Goal: Find specific page/section

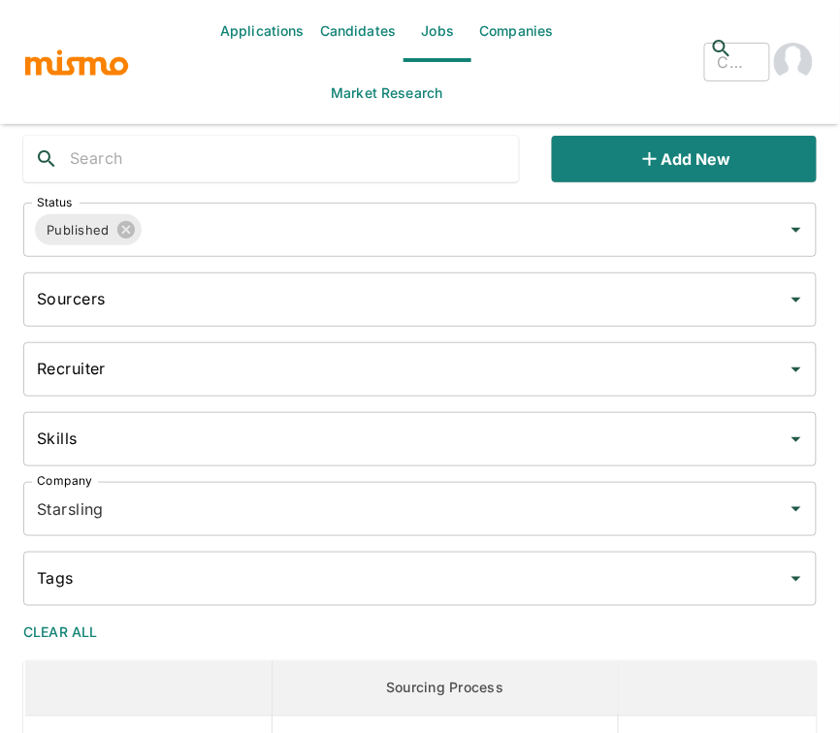
click at [81, 83] on div "Applications Candidates Jobs Companies Market Research ​ ​" at bounding box center [419, 62] width 793 height 124
click at [102, 67] on img "button" at bounding box center [76, 62] width 107 height 29
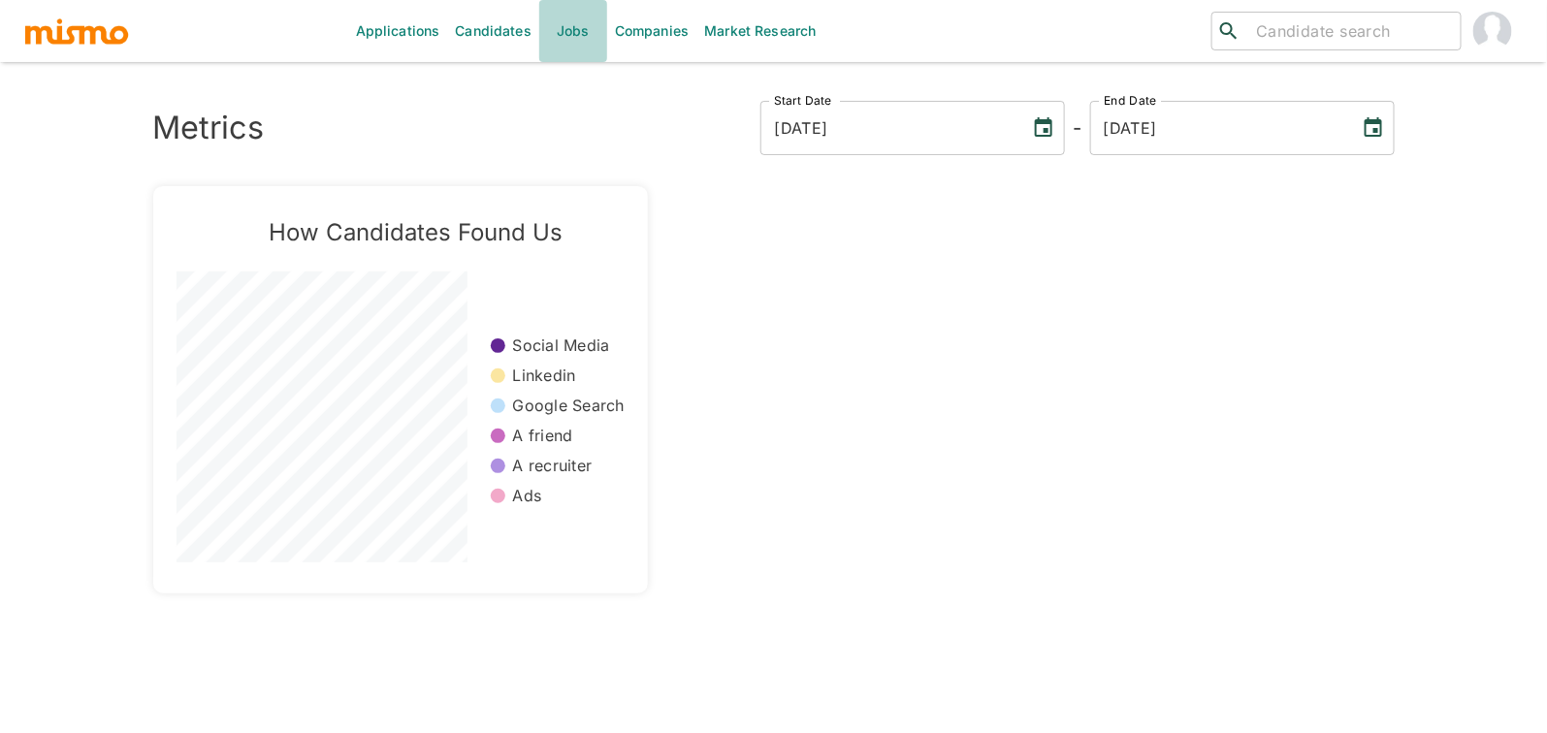
click at [558, 33] on link "Jobs" at bounding box center [573, 31] width 68 height 62
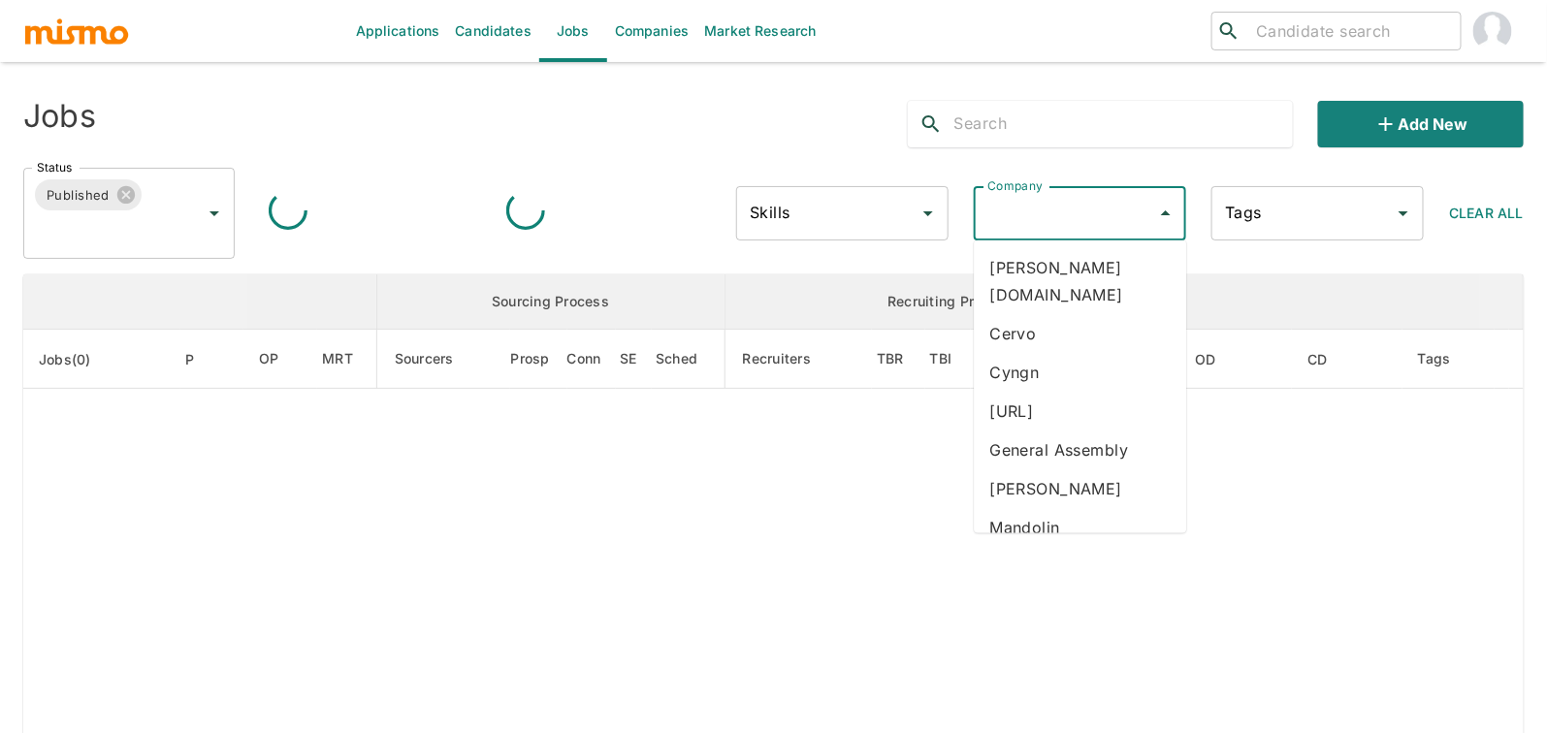
click at [839, 214] on input "Company" at bounding box center [1065, 213] width 165 height 37
click at [628, 155] on div "Status Published Status Skills Skills Company Company Tags Tags Clear All" at bounding box center [766, 205] width 1516 height 107
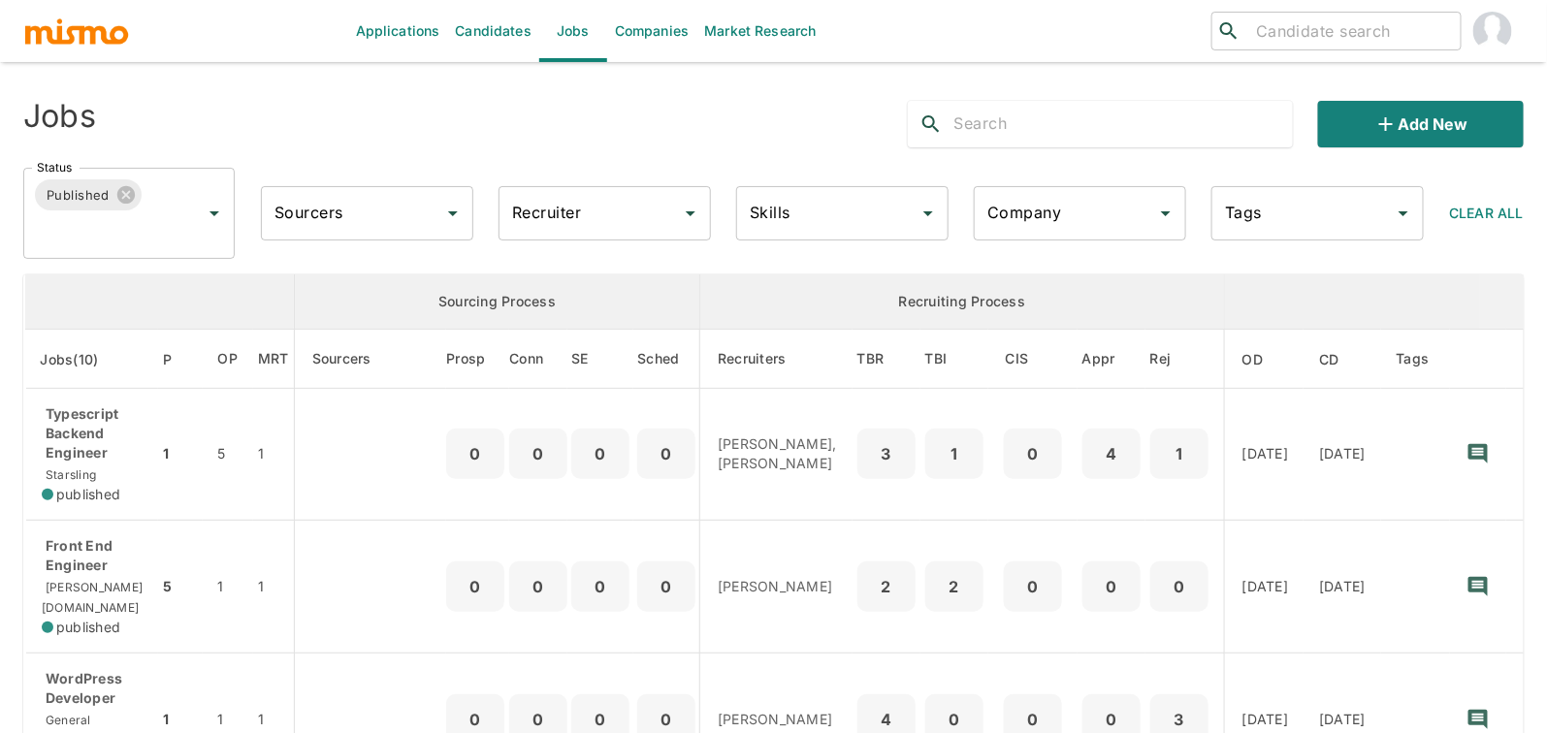
click at [552, 223] on input "Recruiter" at bounding box center [589, 213] width 165 height 37
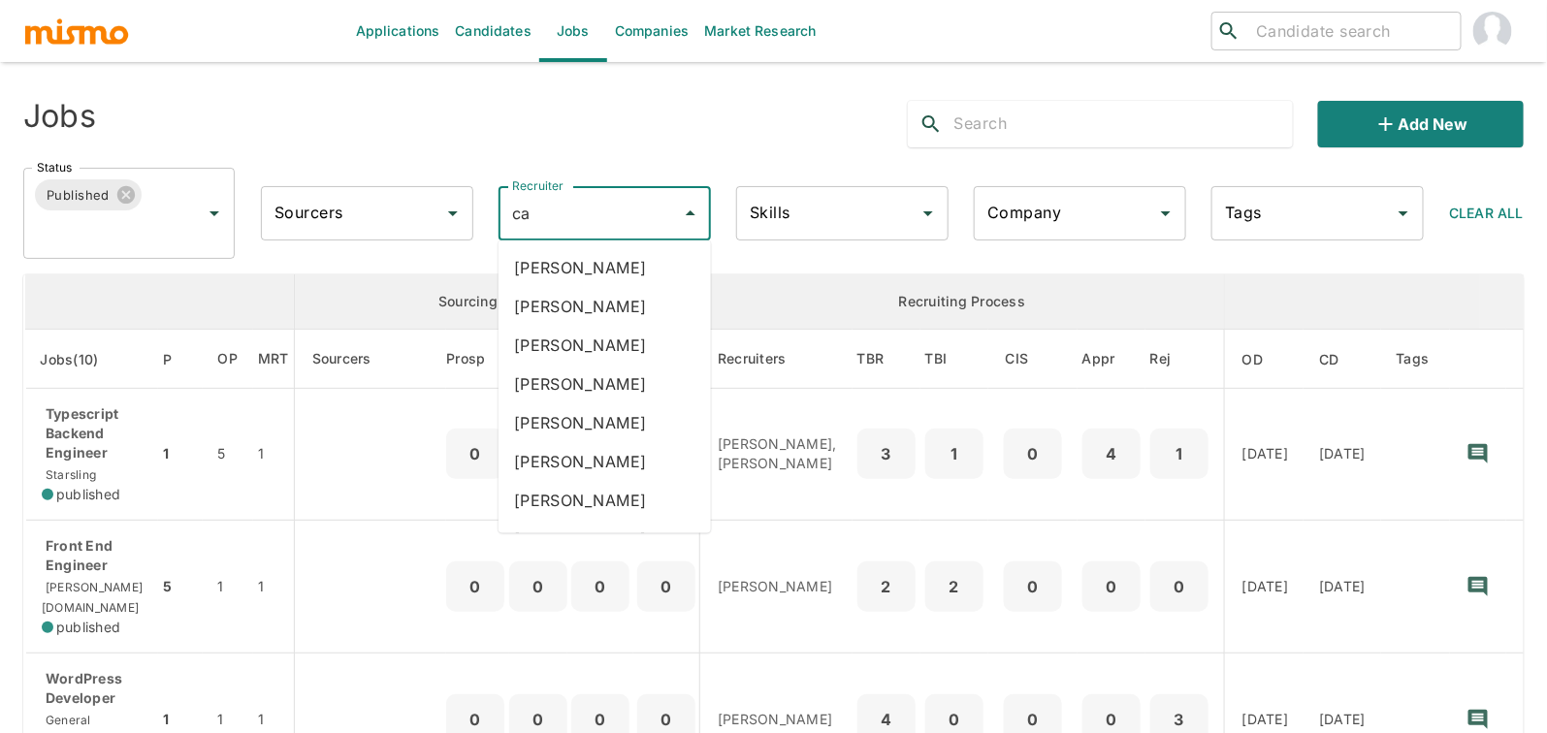
type input "car"
click at [590, 379] on li "[PERSON_NAME]" at bounding box center [605, 384] width 212 height 39
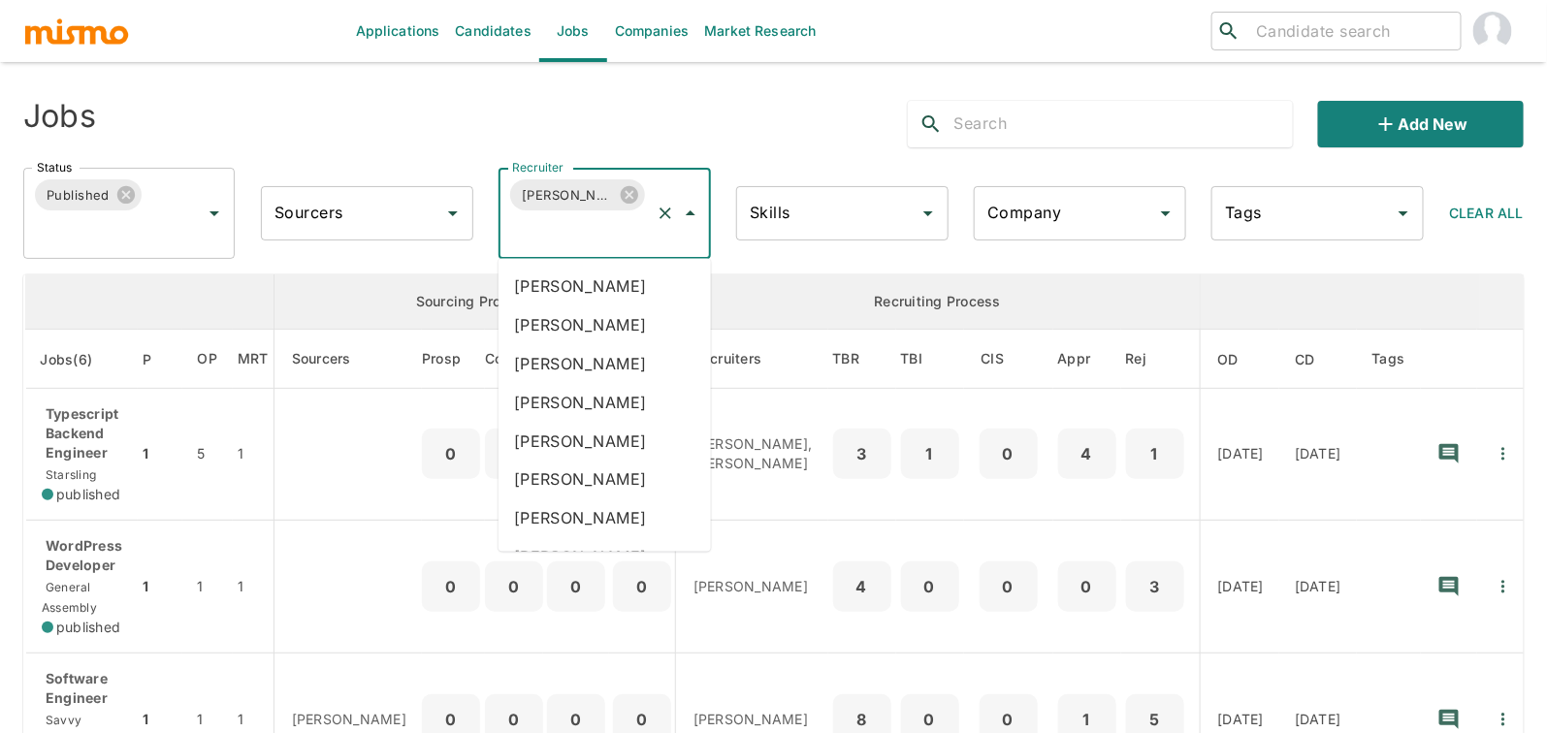
click at [593, 235] on input "Recruiter" at bounding box center [577, 231] width 140 height 37
type input "luj"
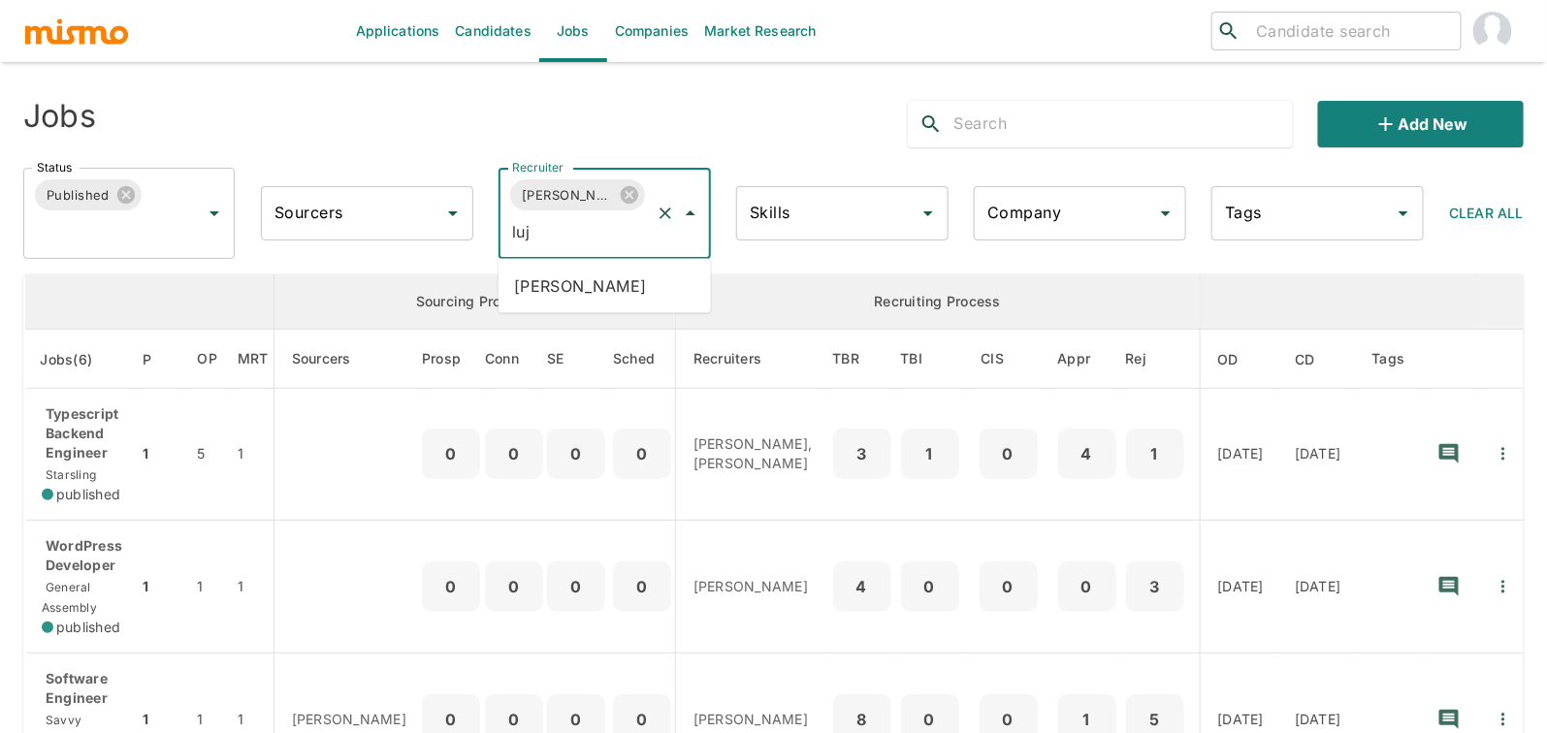
click at [597, 281] on li "[PERSON_NAME]" at bounding box center [605, 286] width 212 height 39
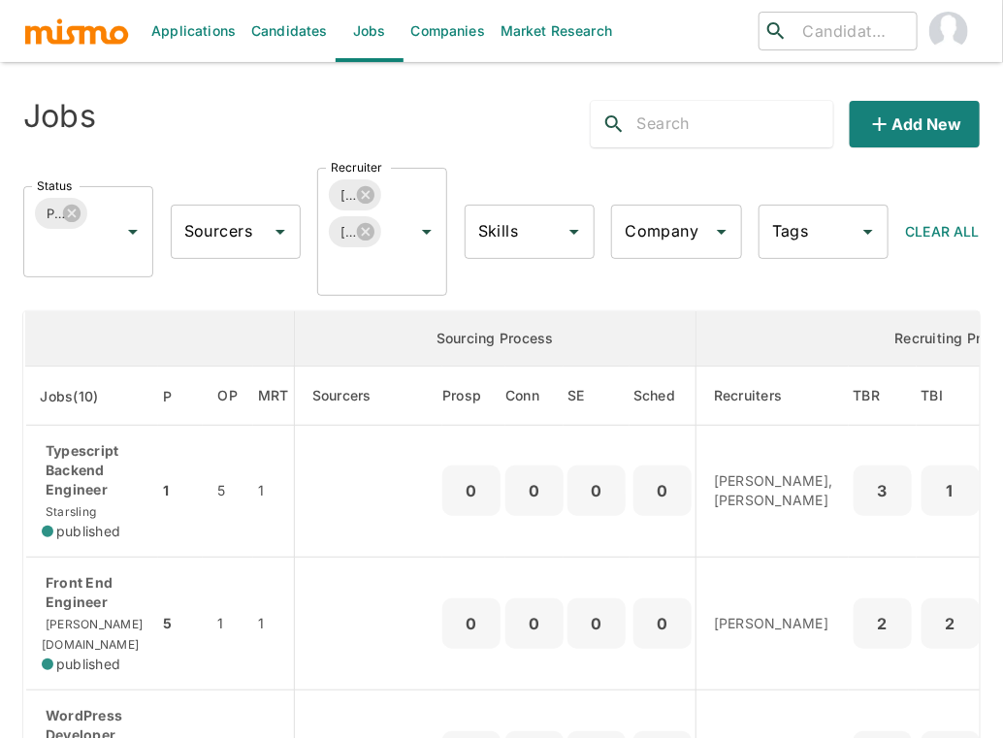
click at [10, 636] on div "Applications Candidates Jobs Companies Market Research ​ ​ Jobs Add new Status …" at bounding box center [501, 392] width 1003 height 785
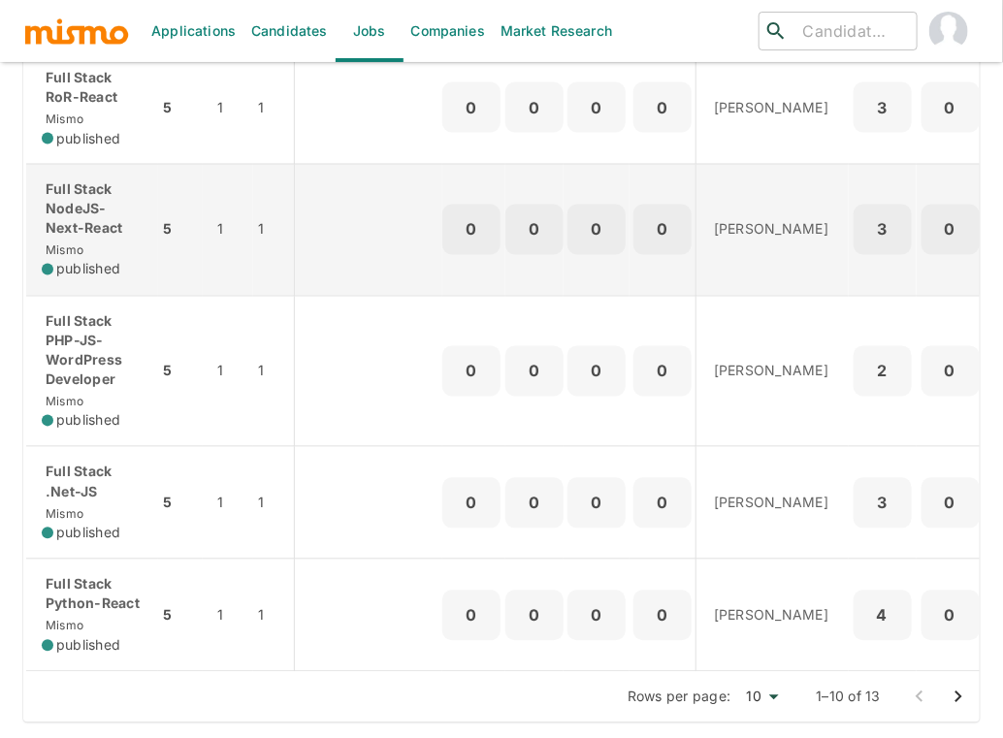
scroll to position [1008, 0]
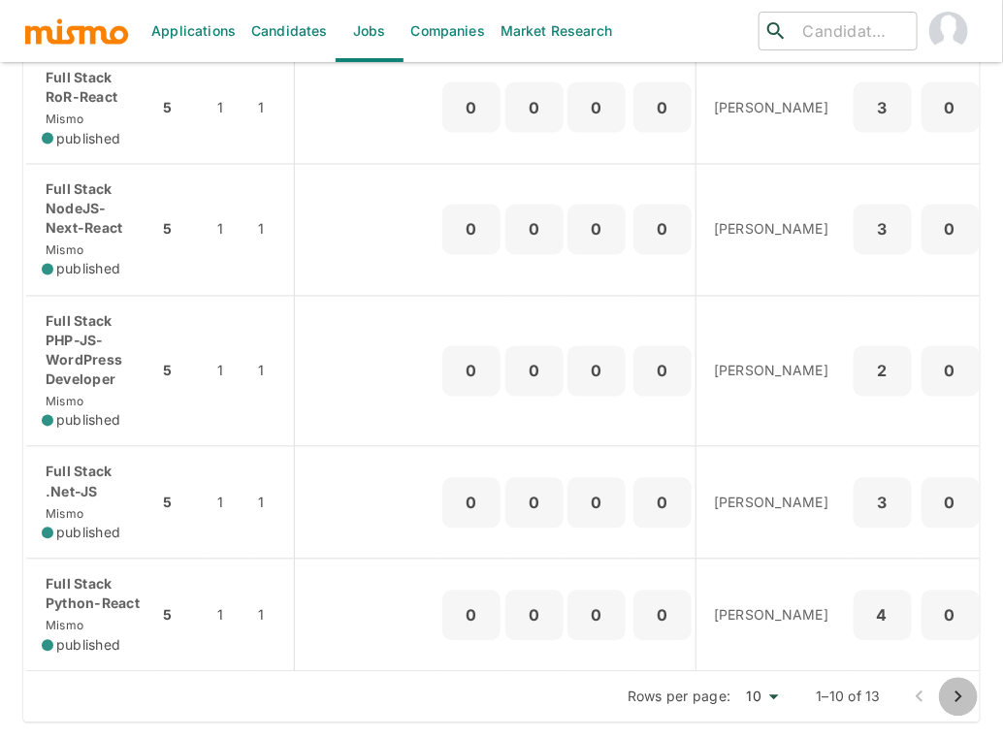
click at [839, 690] on icon "Go to next page" at bounding box center [958, 697] width 23 height 23
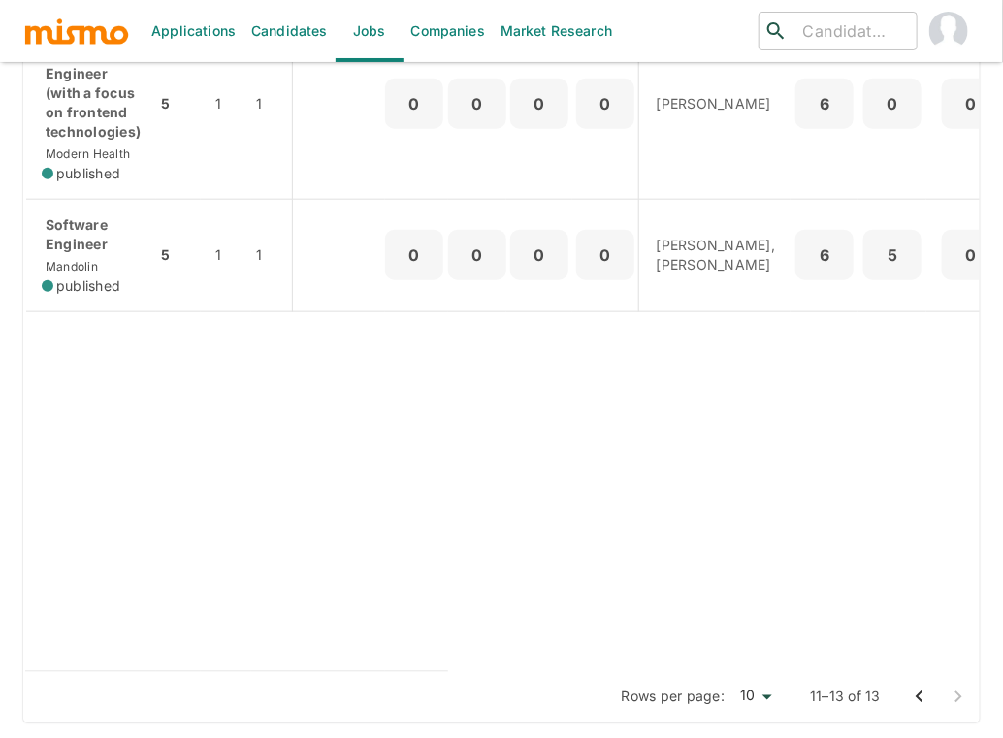
scroll to position [559, 0]
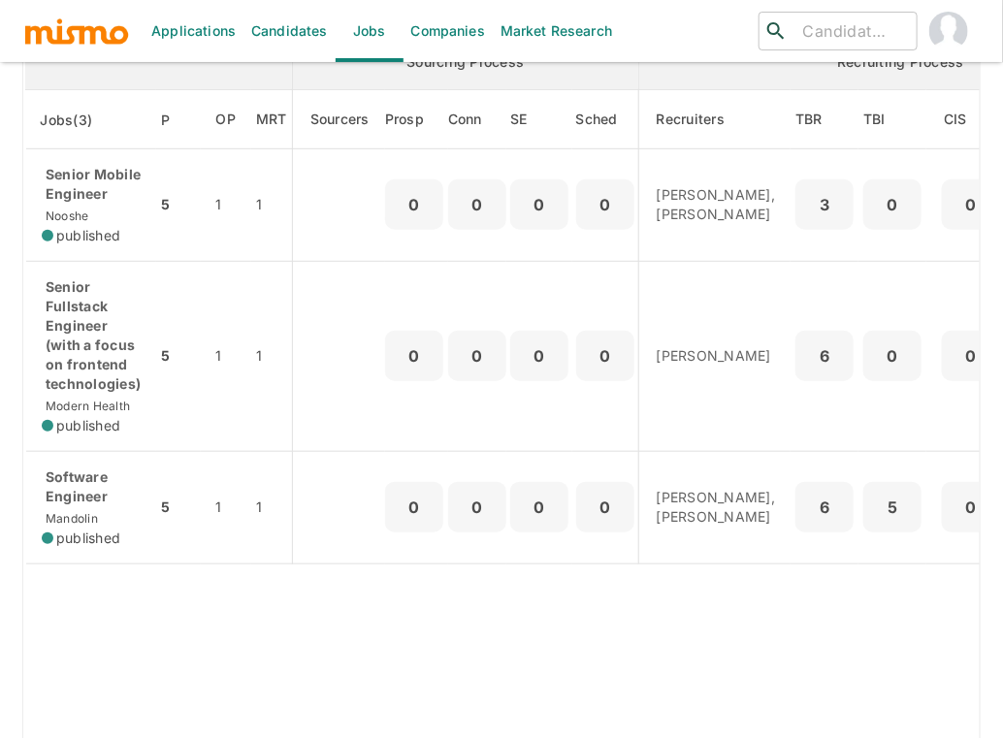
scroll to position [257, 0]
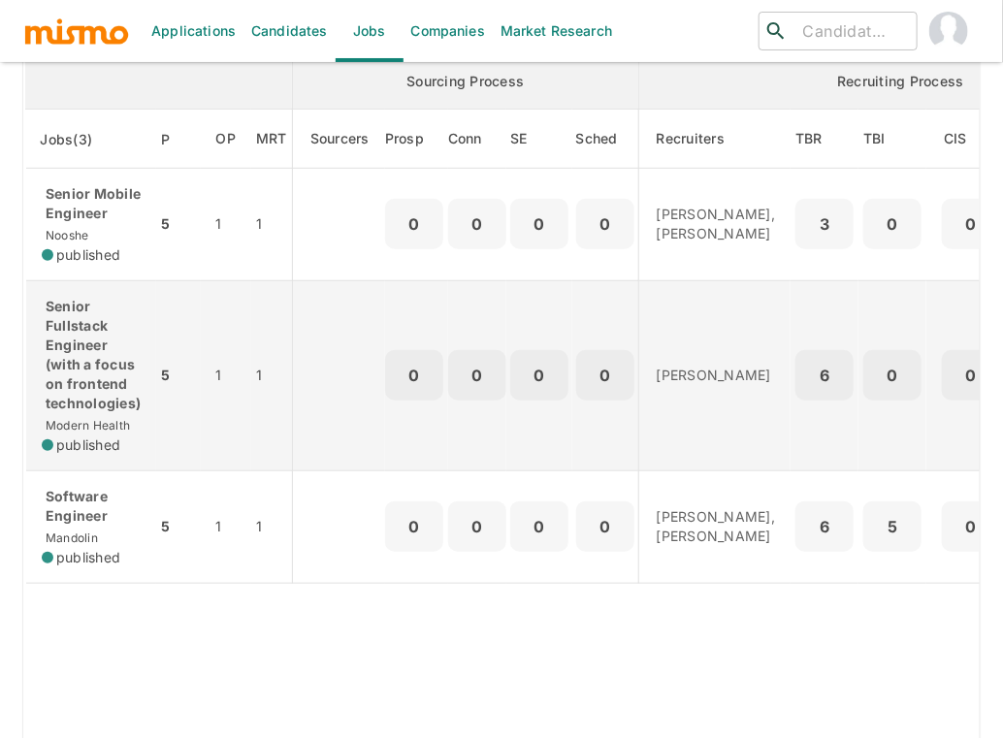
click at [90, 335] on p "Senior Fullstack Engineer (with a focus on frontend technologies)" at bounding box center [91, 355] width 99 height 116
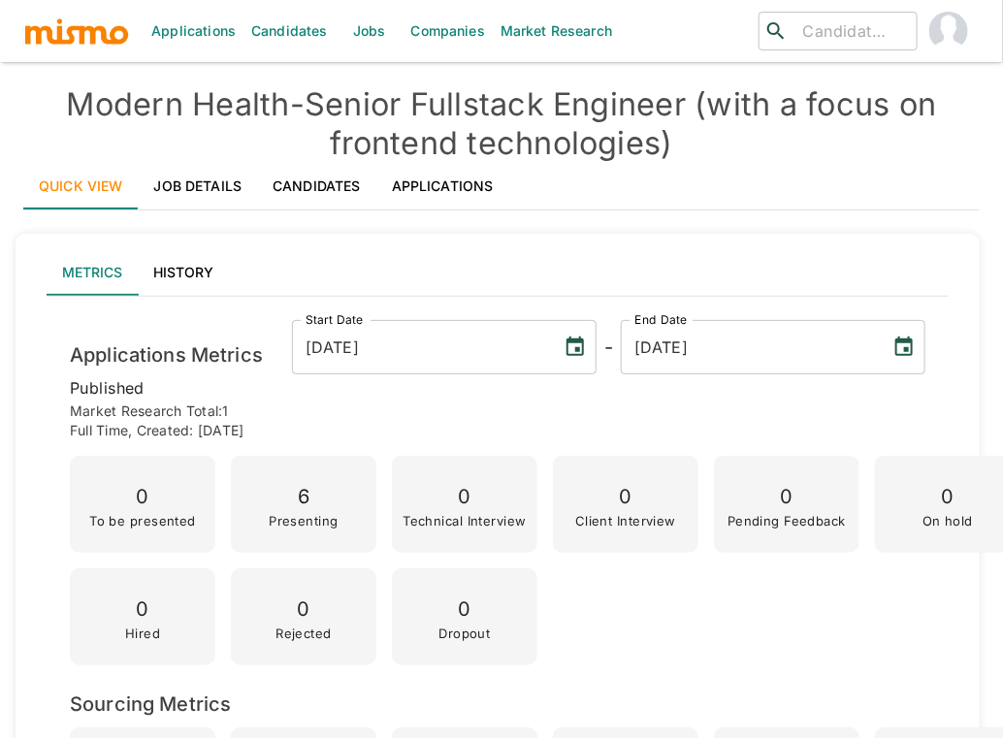
click at [12, 318] on div "Applications Candidates Jobs Companies Market Research ​ ​ Modern Health - Seni…" at bounding box center [501, 392] width 1003 height 785
click at [409, 179] on link "Applications" at bounding box center [442, 186] width 133 height 47
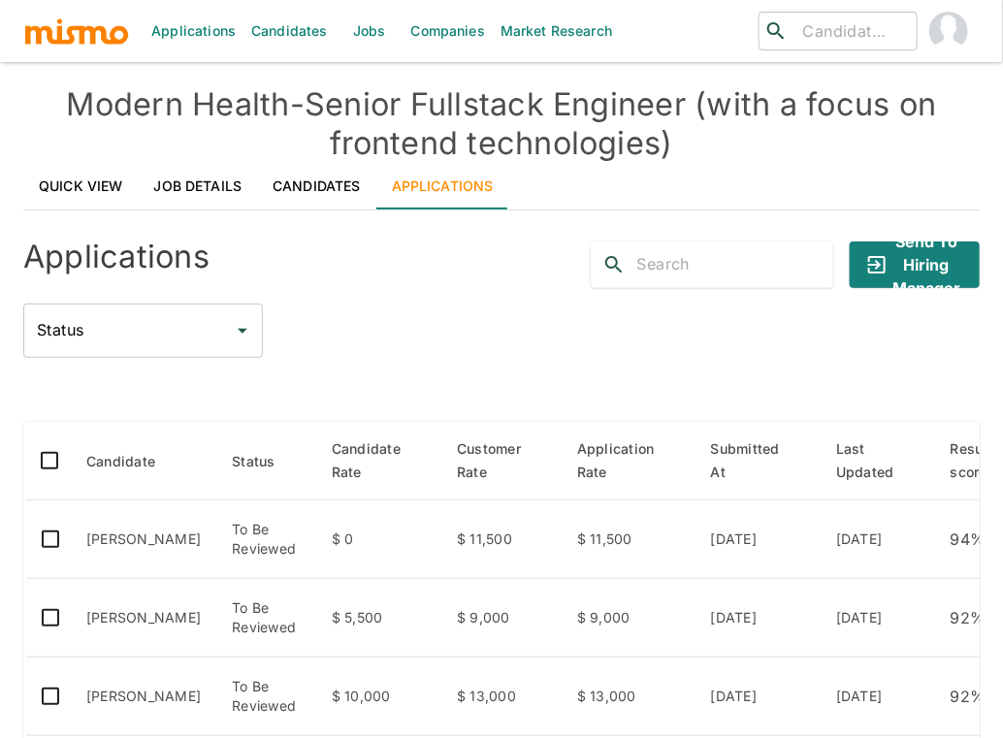
click at [394, 360] on div "Applications Send to Hiring Manager Status Status Candidate Status Candidate Ra…" at bounding box center [501, 734] width 956 height 1017
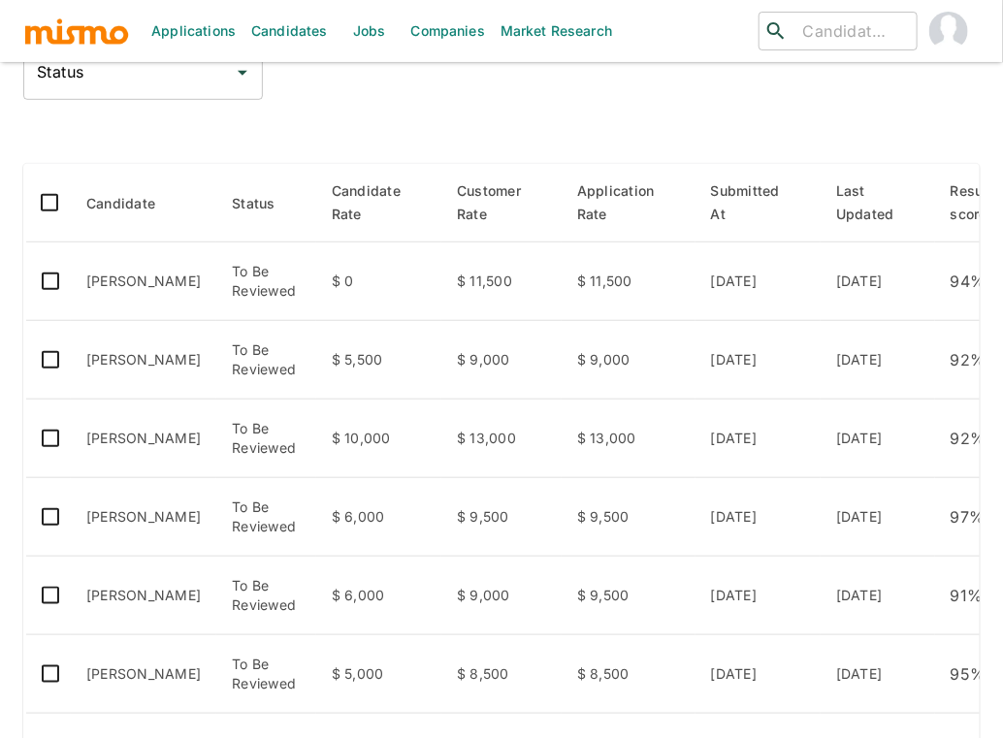
scroll to position [302, 0]
